Goal: Find specific page/section: Find specific page/section

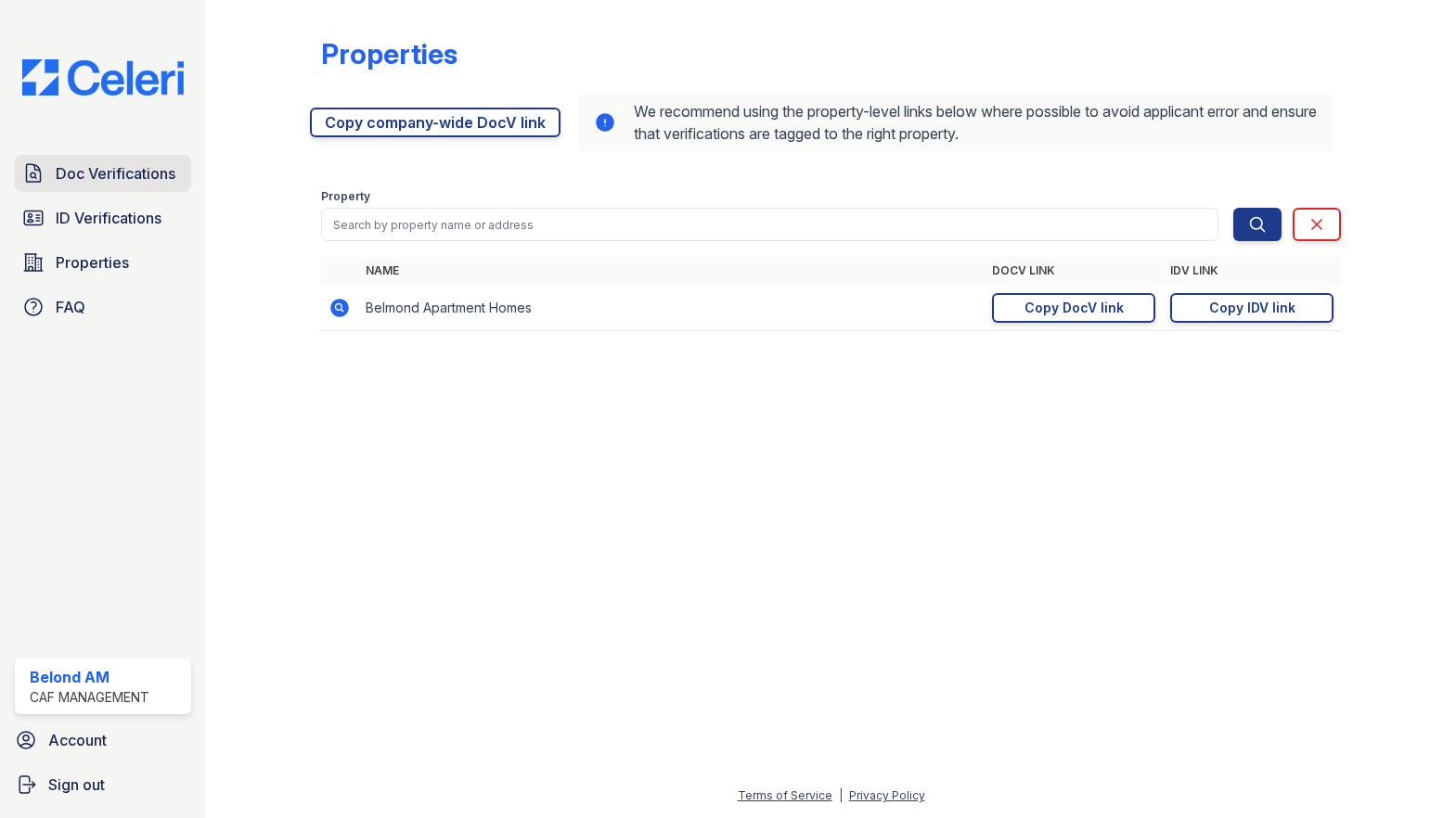
click at [71, 168] on span "Doc Verifications" at bounding box center [116, 173] width 120 height 22
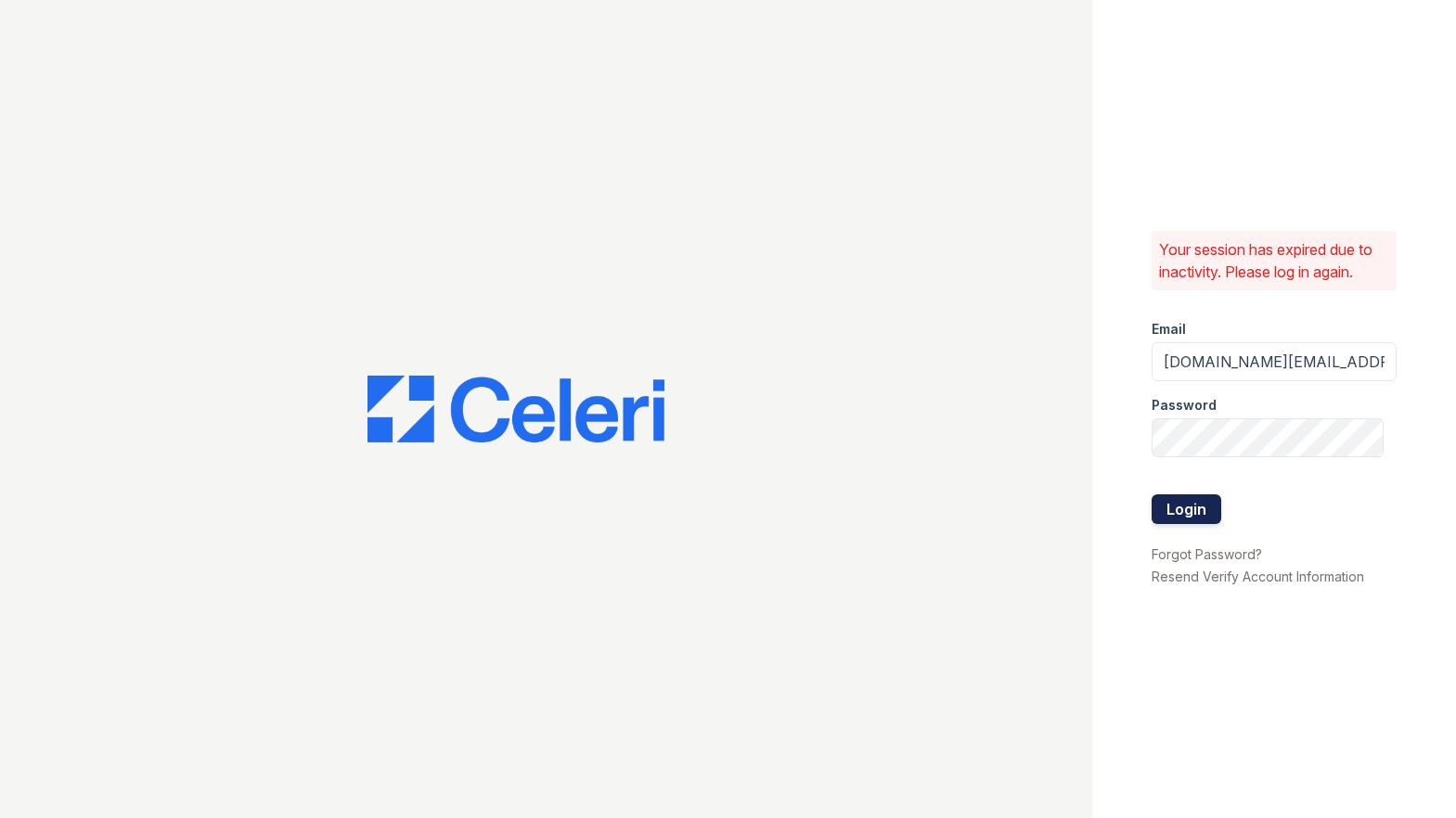
click at [1186, 496] on button "Login" at bounding box center [1186, 509] width 70 height 30
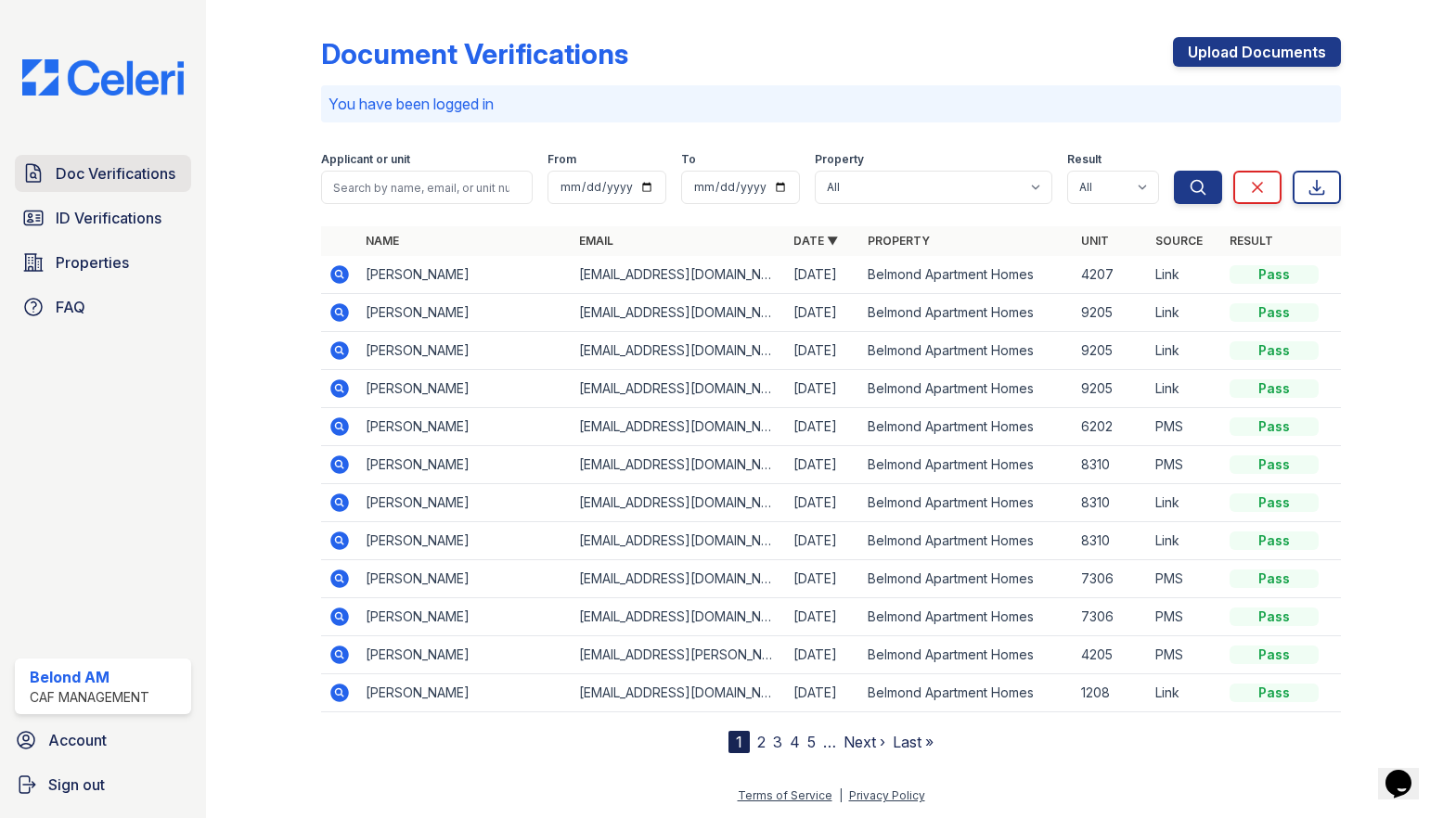
click at [82, 182] on span "Doc Verifications" at bounding box center [116, 173] width 120 height 22
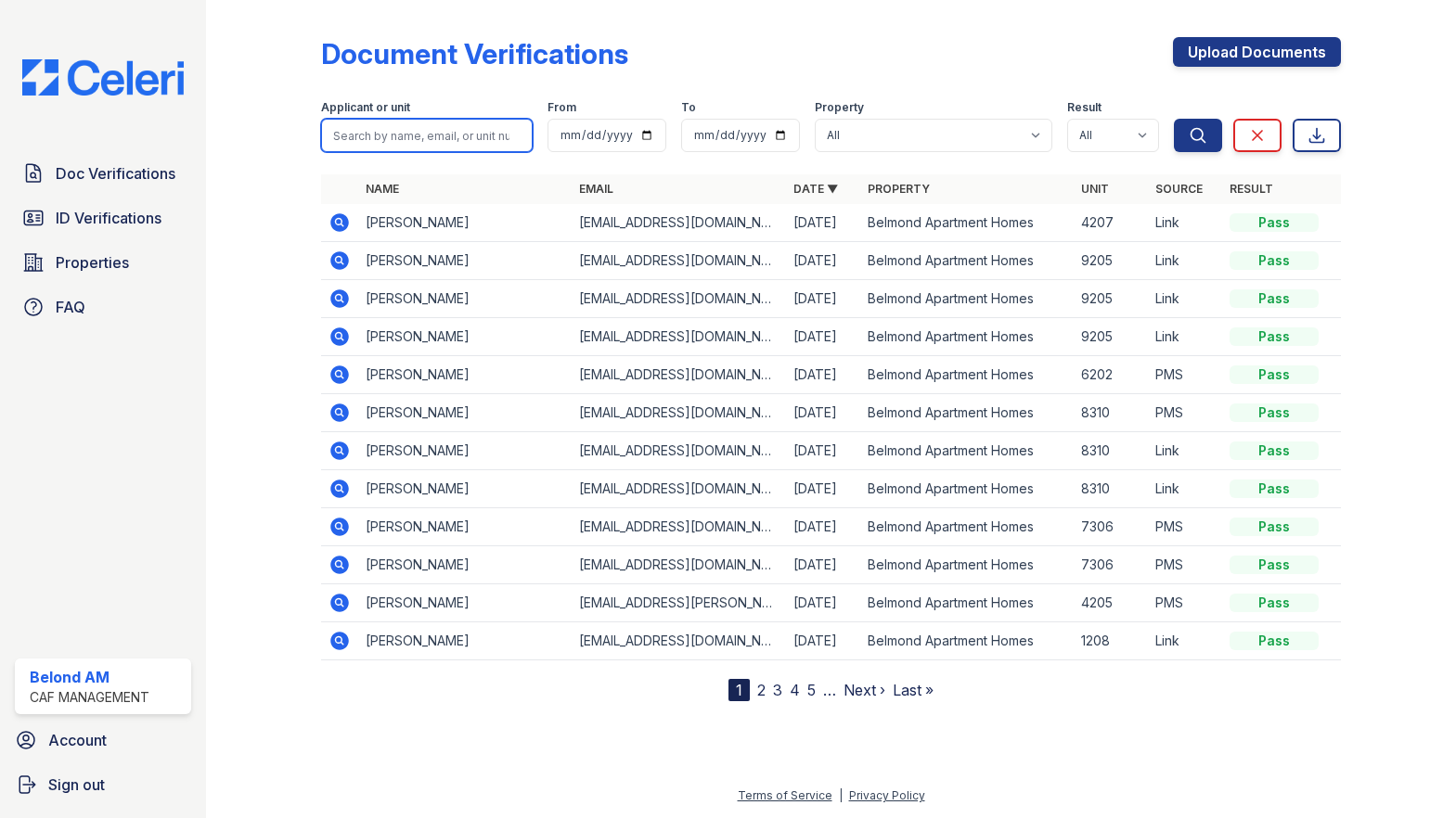
click at [414, 149] on input "search" at bounding box center [427, 135] width 213 height 34
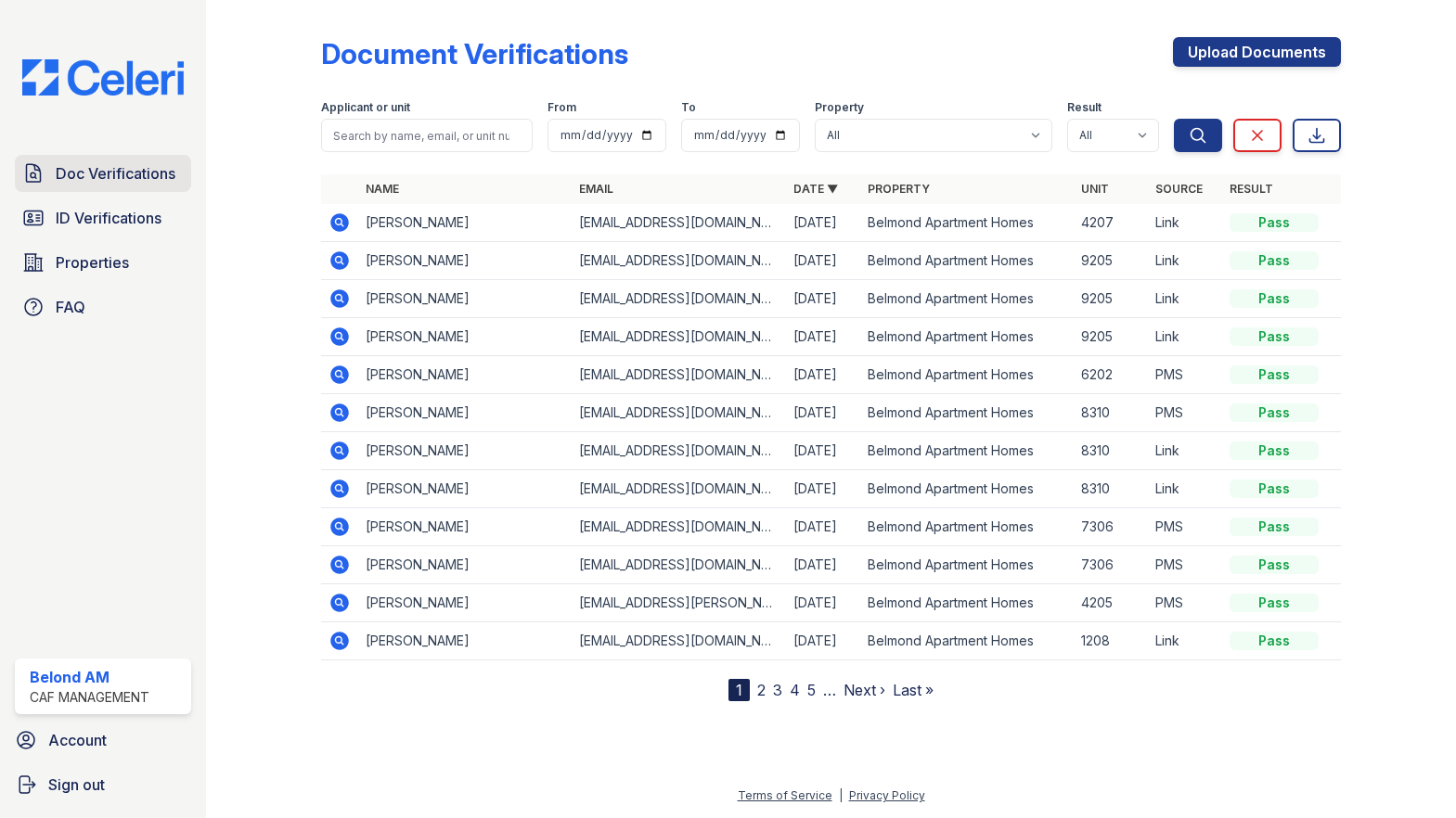
click at [79, 170] on span "Doc Verifications" at bounding box center [116, 173] width 120 height 22
click at [87, 174] on span "Doc Verifications" at bounding box center [116, 173] width 120 height 22
click at [75, 261] on span "Properties" at bounding box center [93, 262] width 73 height 22
